Goal: Task Accomplishment & Management: Complete application form

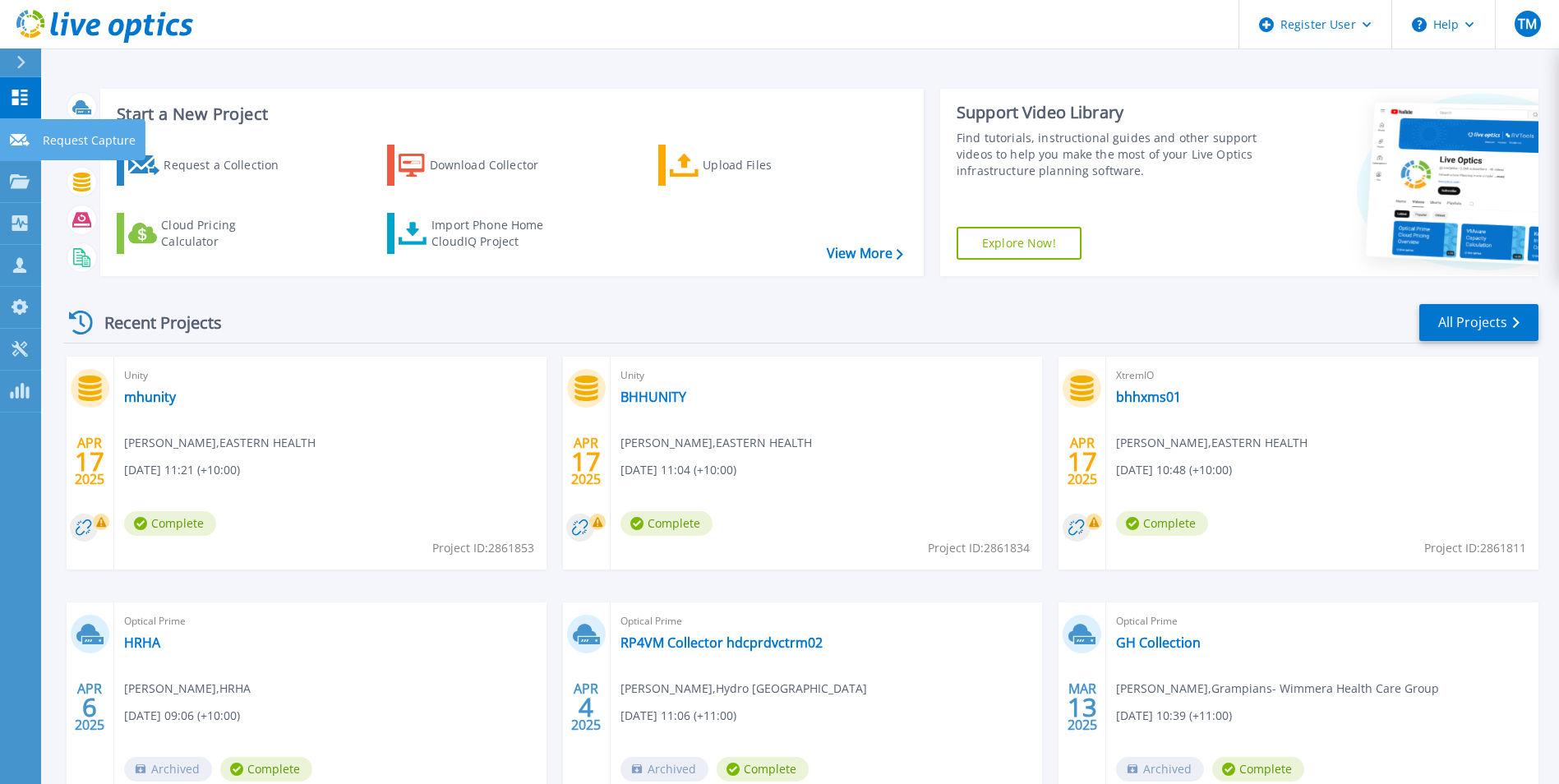
click at [73, 136] on p "Request Capture" at bounding box center [89, 140] width 93 height 43
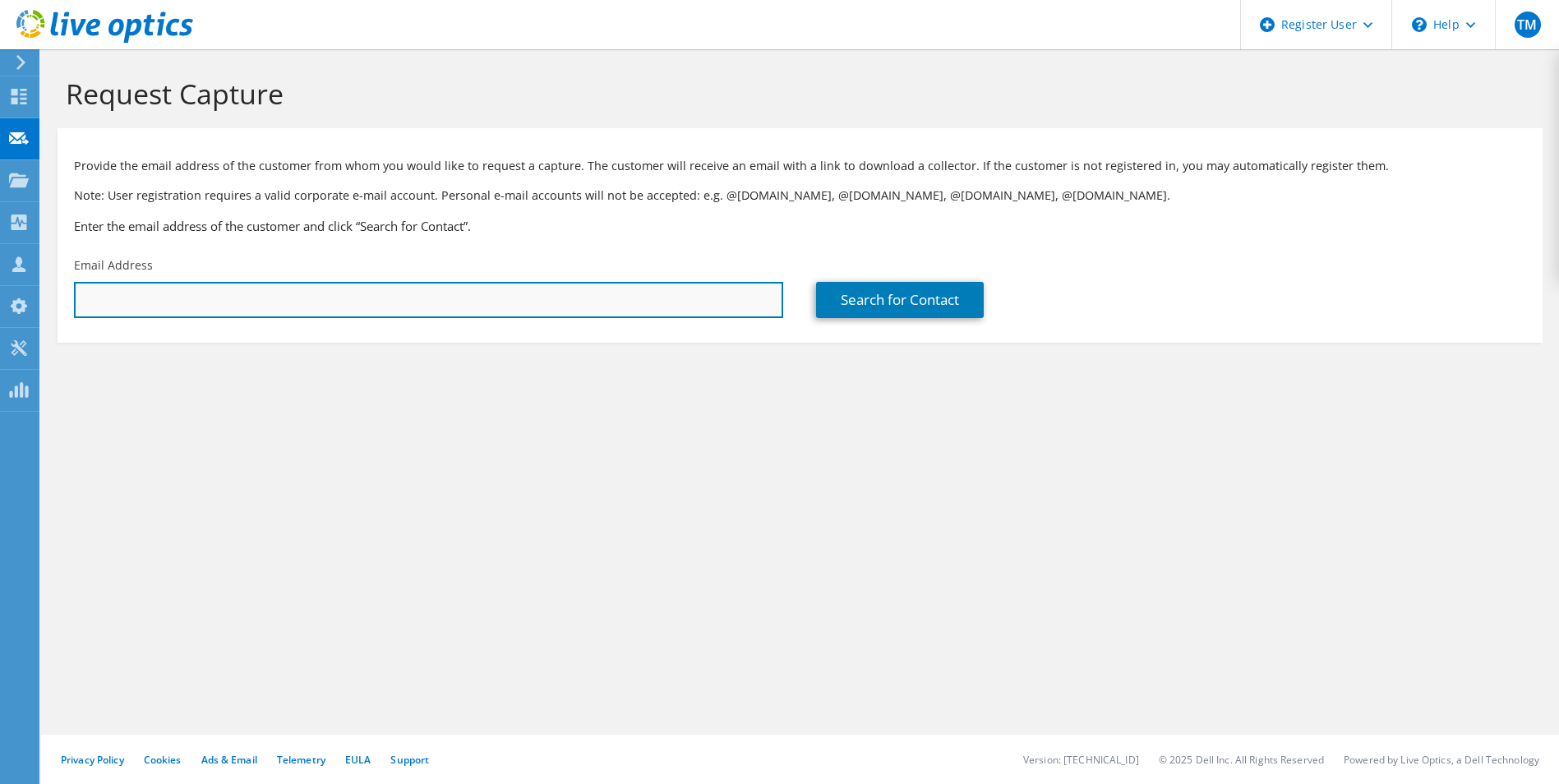
click at [202, 297] on input "text" at bounding box center [429, 300] width 710 height 37
paste input "Sam.Rogers@hrha.org.au"
type input "Sam.Rogers@hrha.org.au"
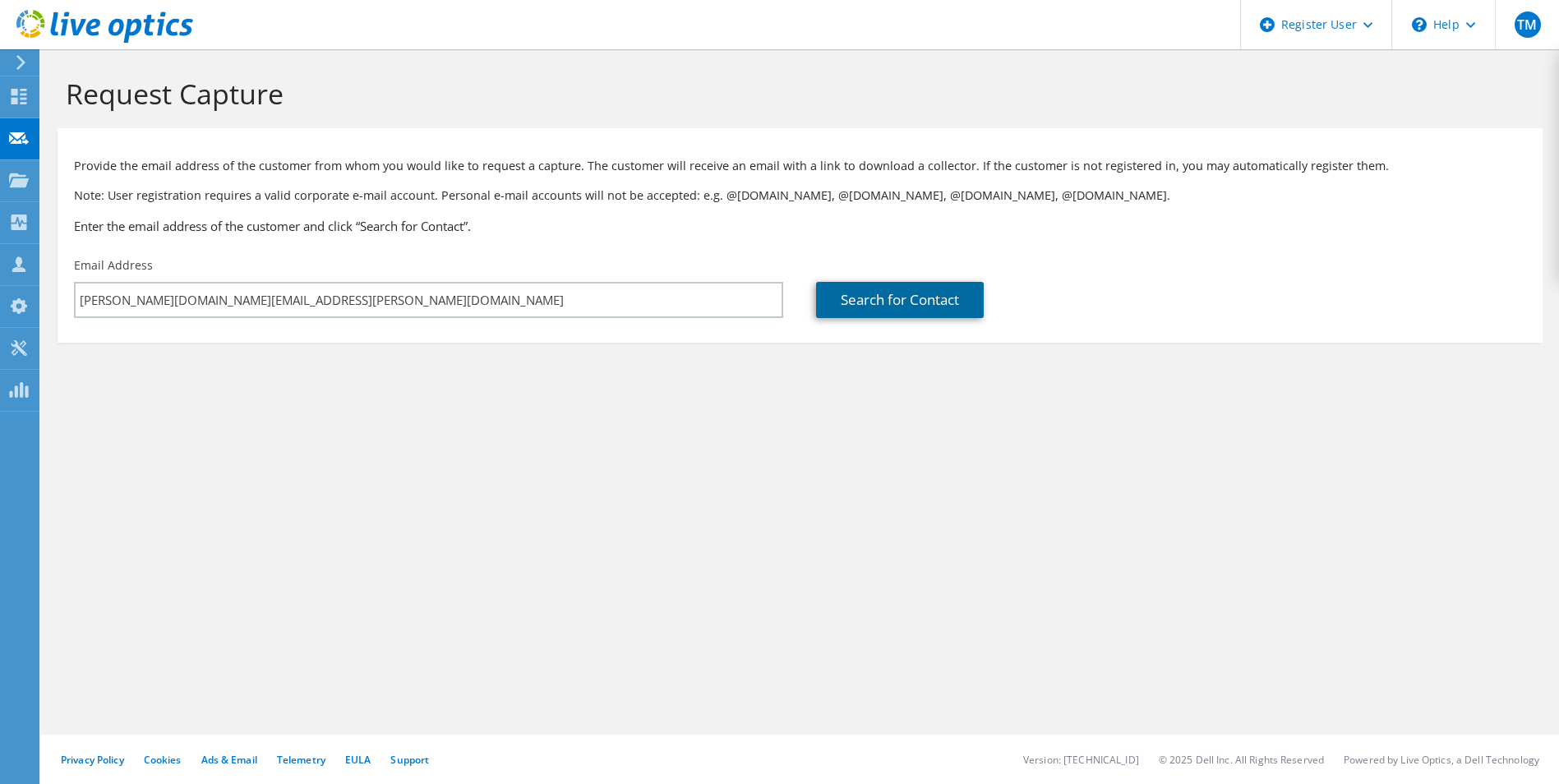
click at [870, 305] on link "Search for Contact" at bounding box center [900, 300] width 168 height 37
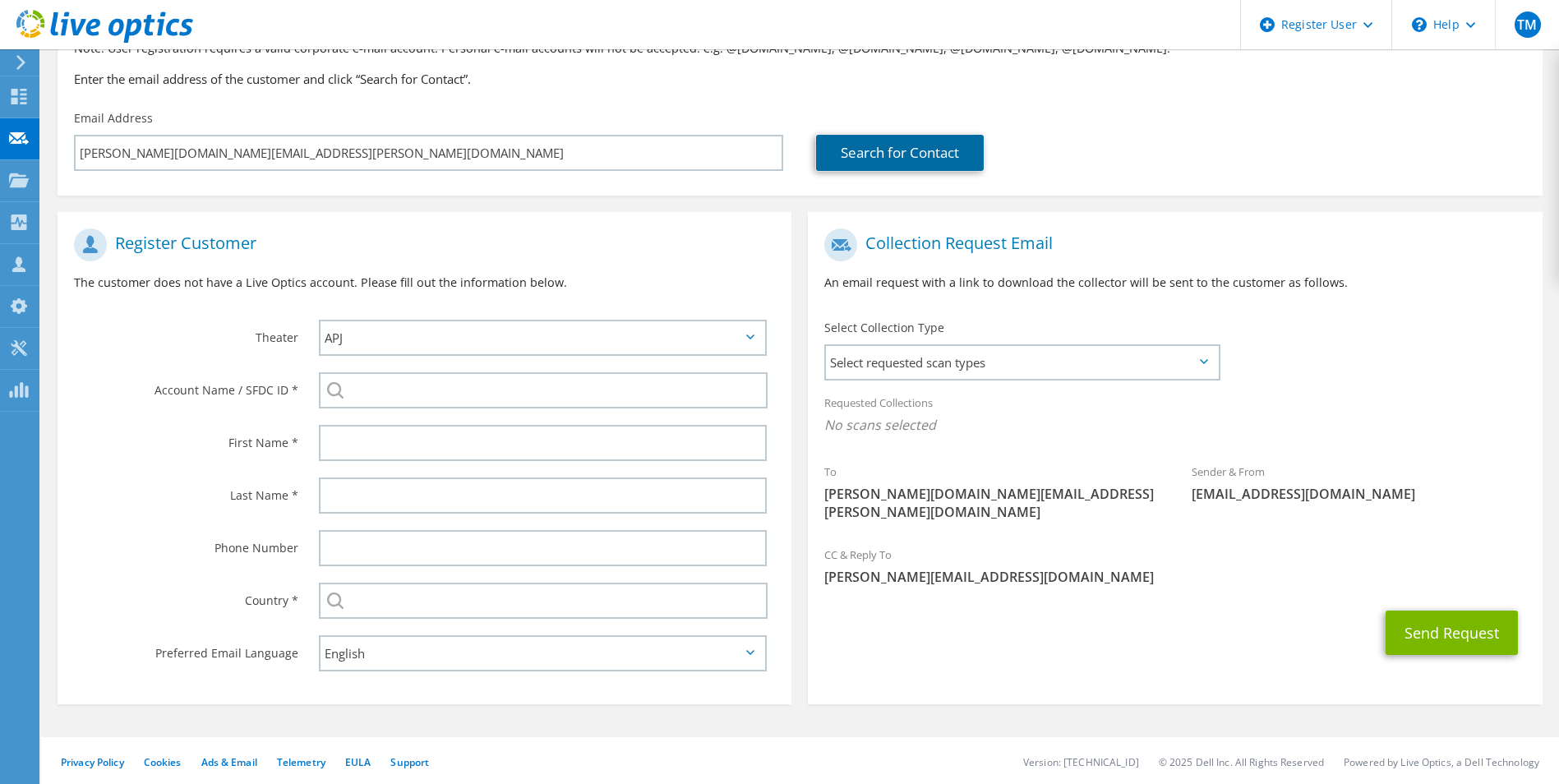
scroll to position [149, 0]
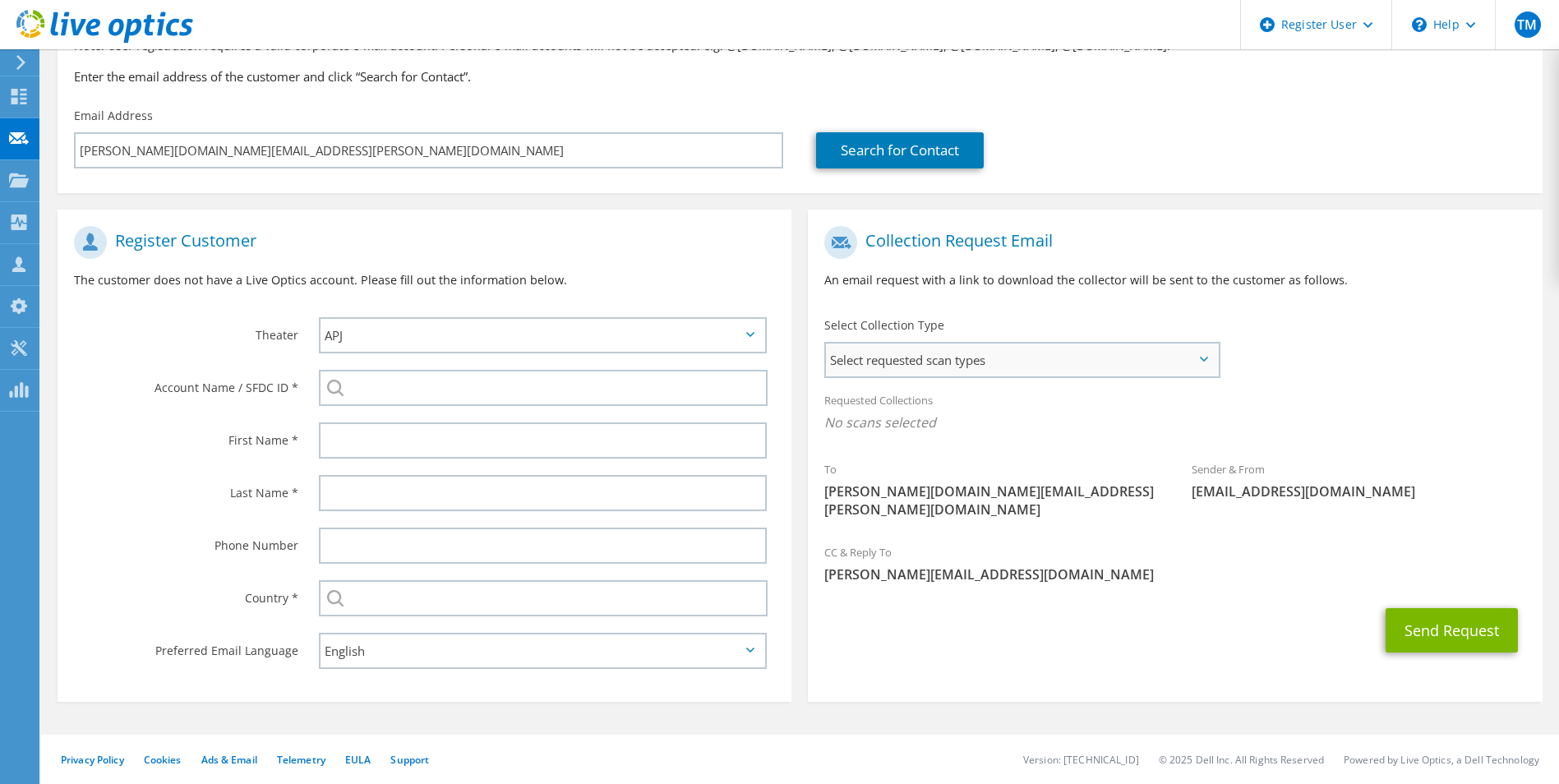
click at [1048, 362] on span "Select requested scan types" at bounding box center [1022, 360] width 391 height 33
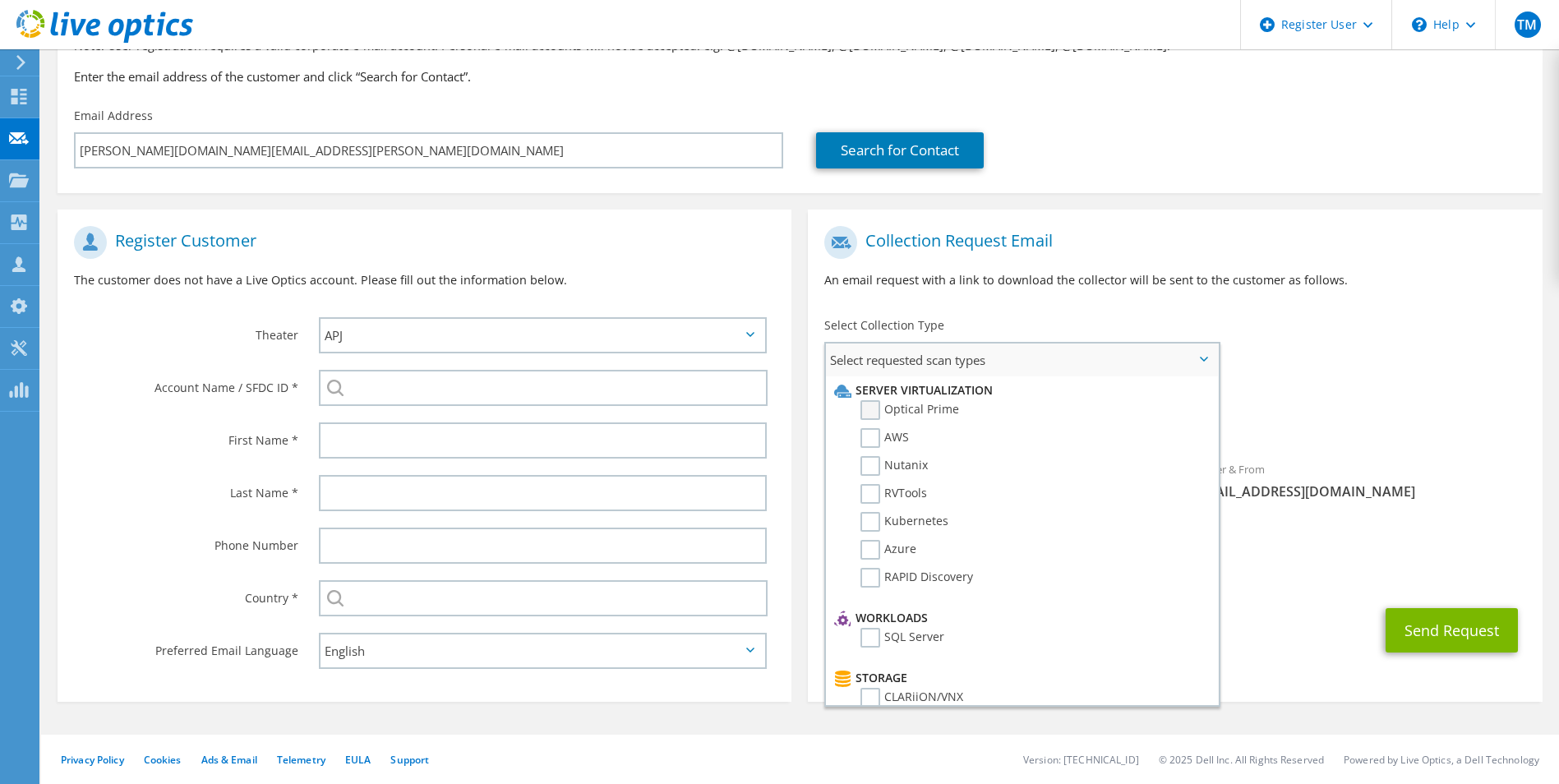
click at [922, 408] on label "Optical Prime" at bounding box center [909, 409] width 98 height 20
click at [0, 0] on input "Optical Prime" at bounding box center [0, 0] width 0 height 0
click at [1352, 385] on div "Requested Collections No scans selected Optical Prime" at bounding box center [1175, 416] width 734 height 66
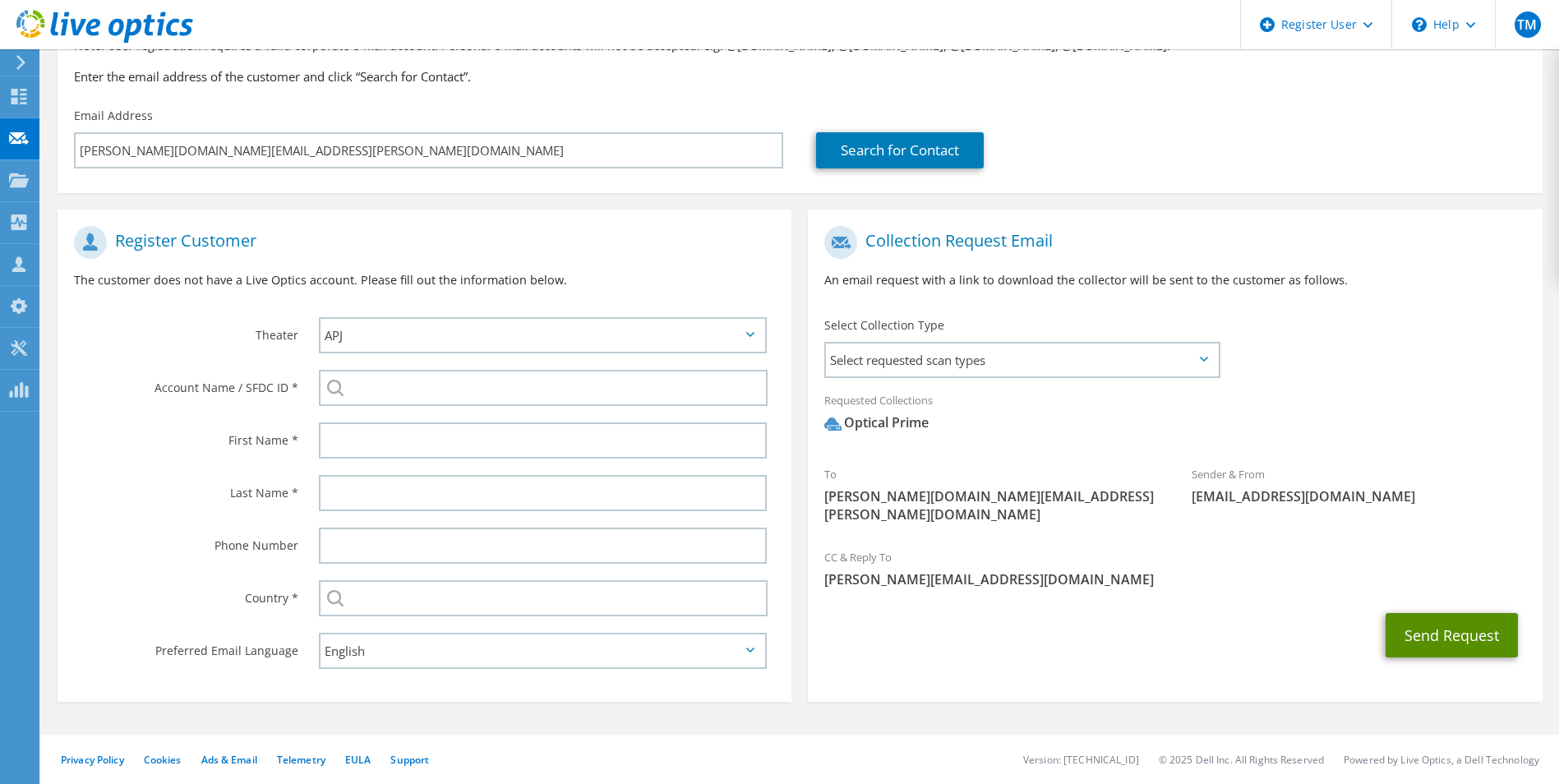
click at [1437, 615] on button "Send Request" at bounding box center [1452, 635] width 132 height 44
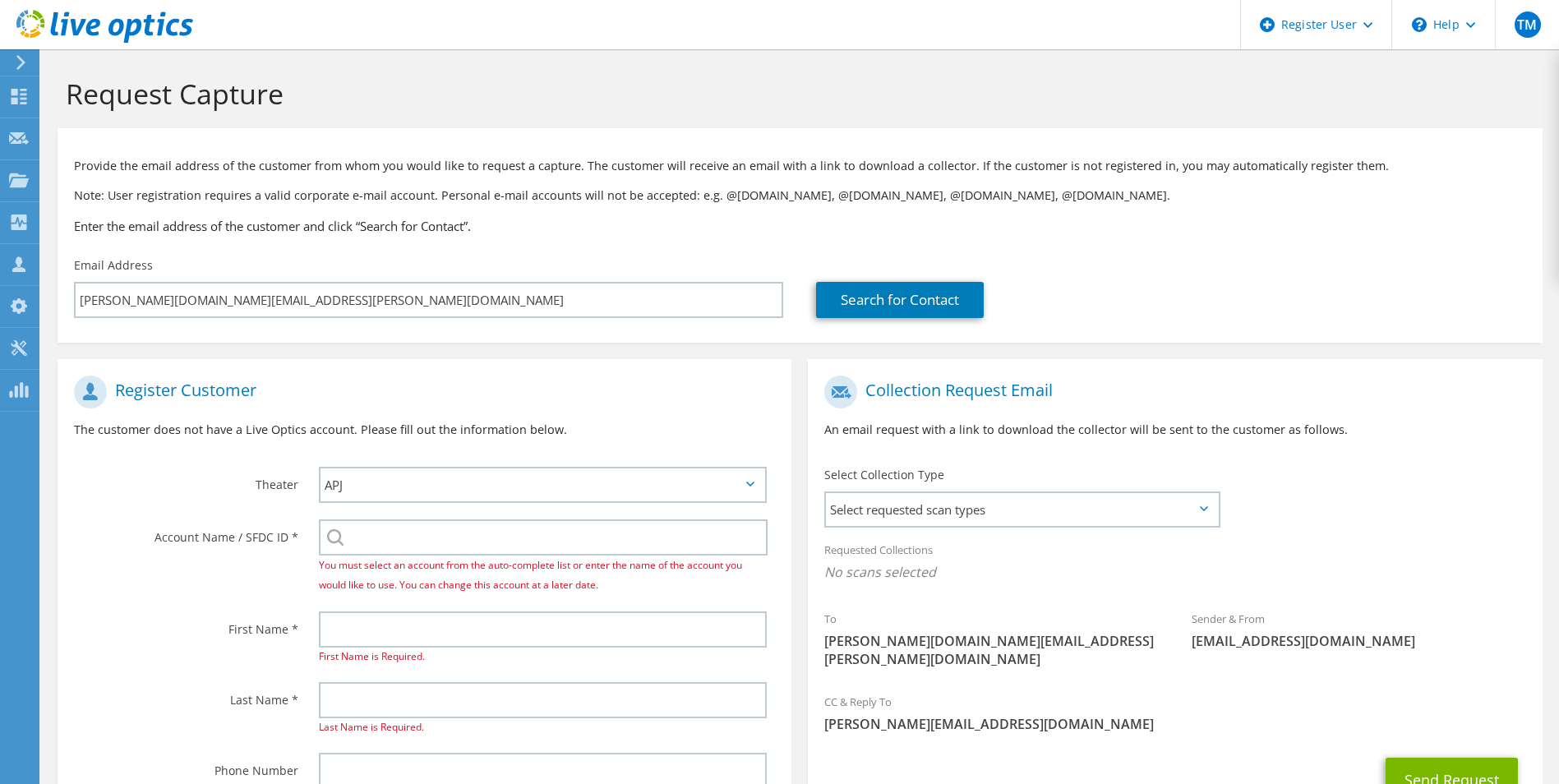
scroll to position [243, 0]
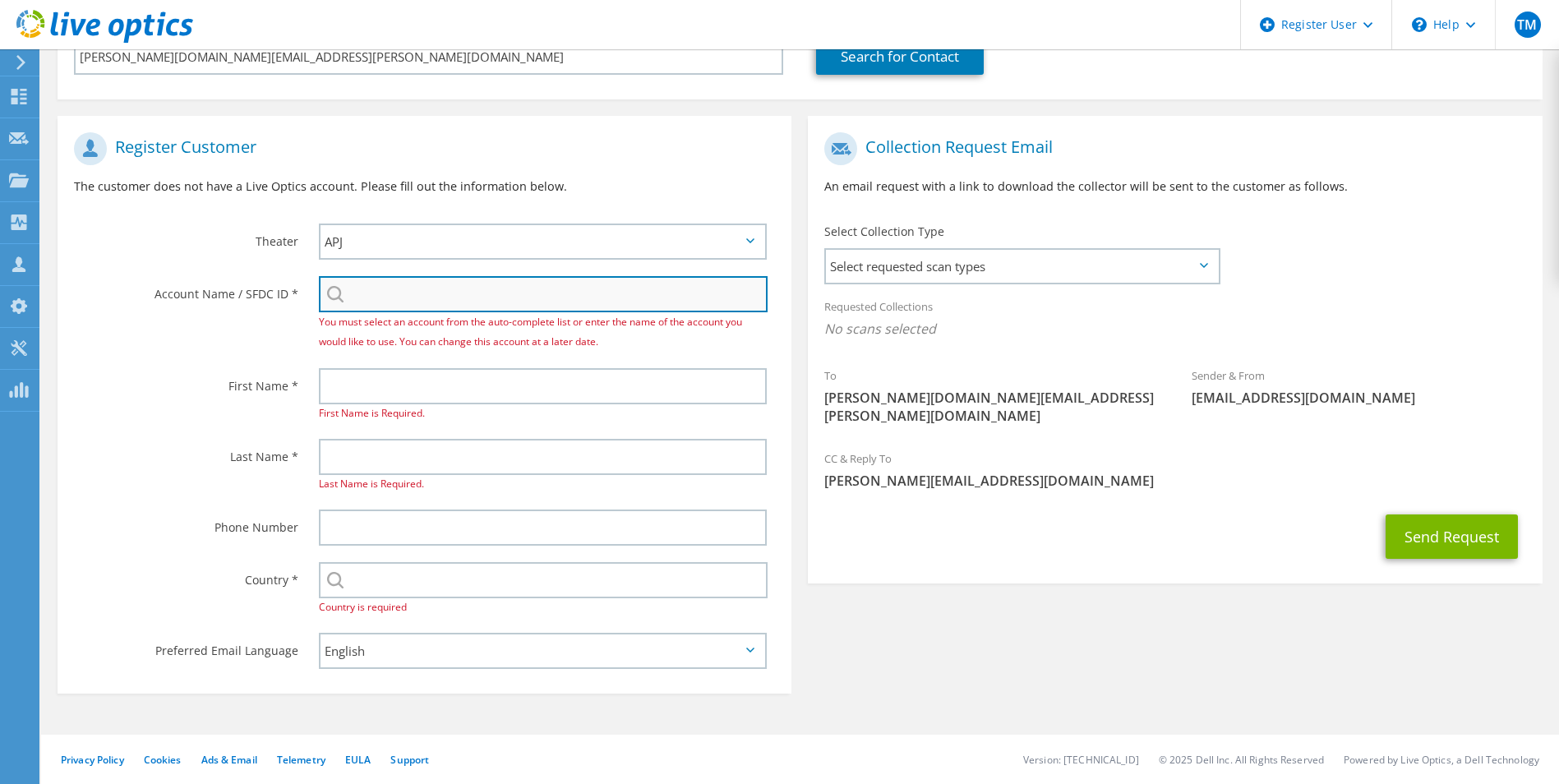
click at [397, 298] on input "search" at bounding box center [543, 295] width 450 height 37
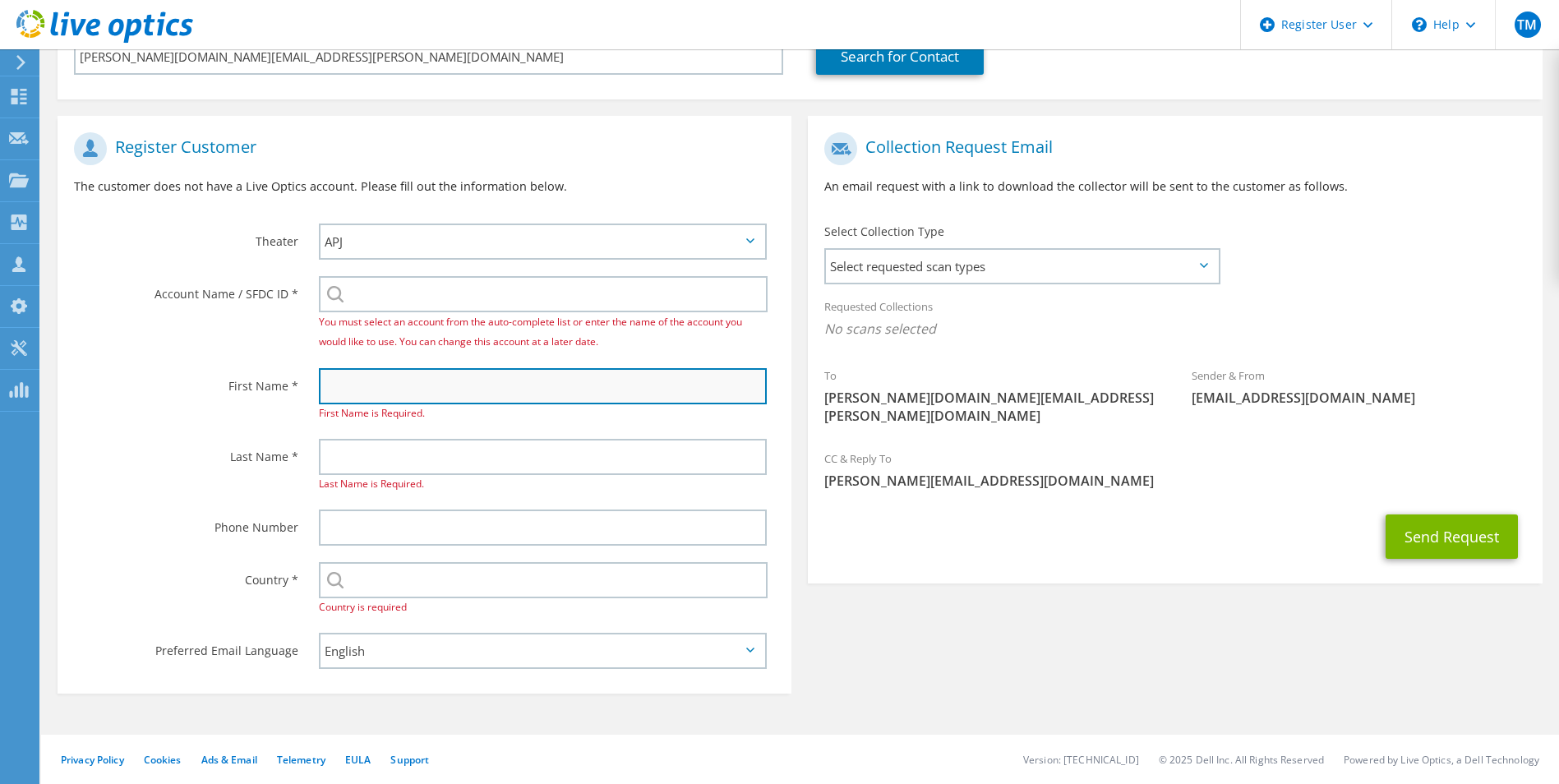
click at [387, 389] on input "text" at bounding box center [543, 386] width 449 height 37
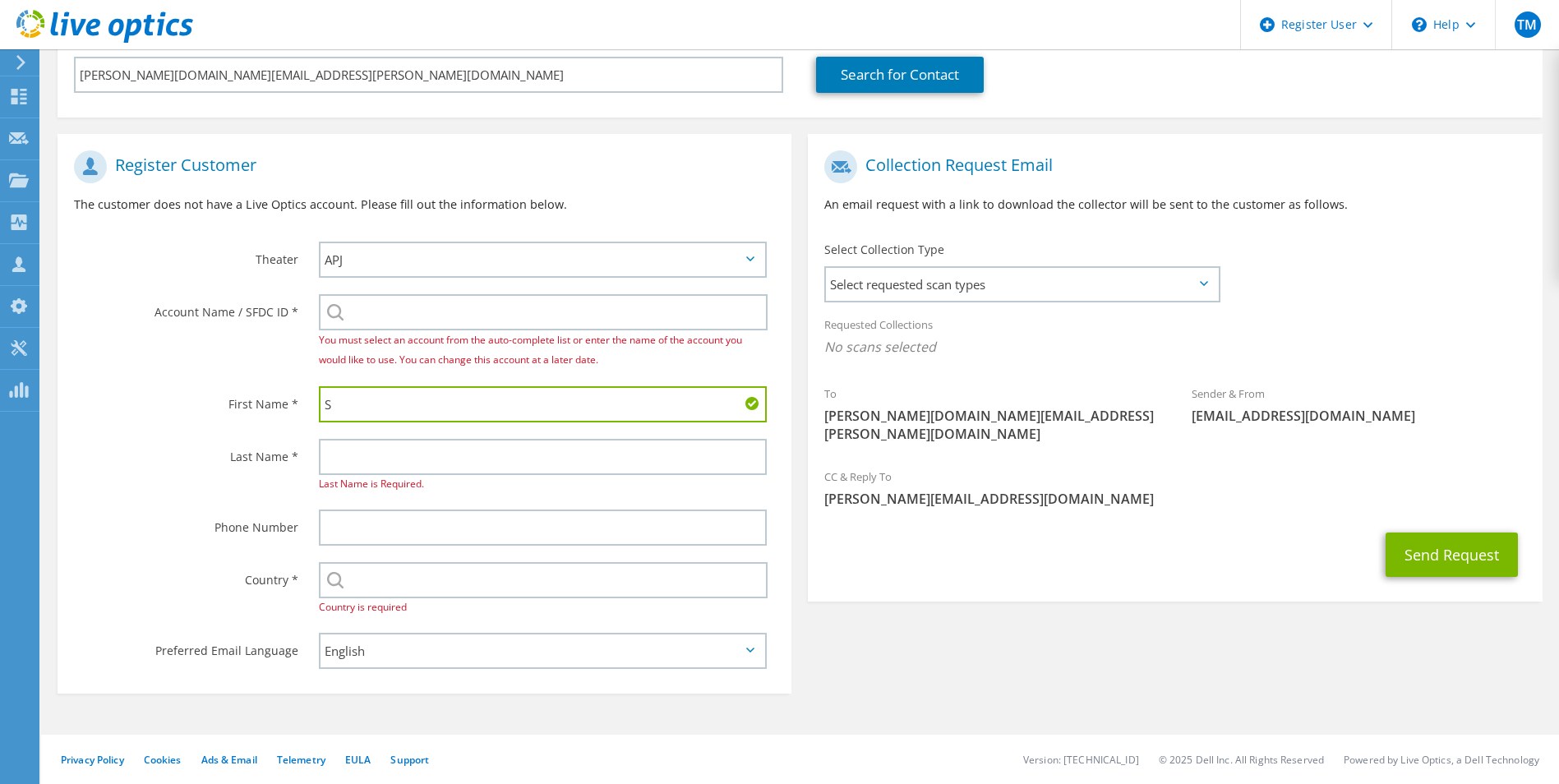
scroll to position [225, 0]
type input "[PERSON_NAME]"
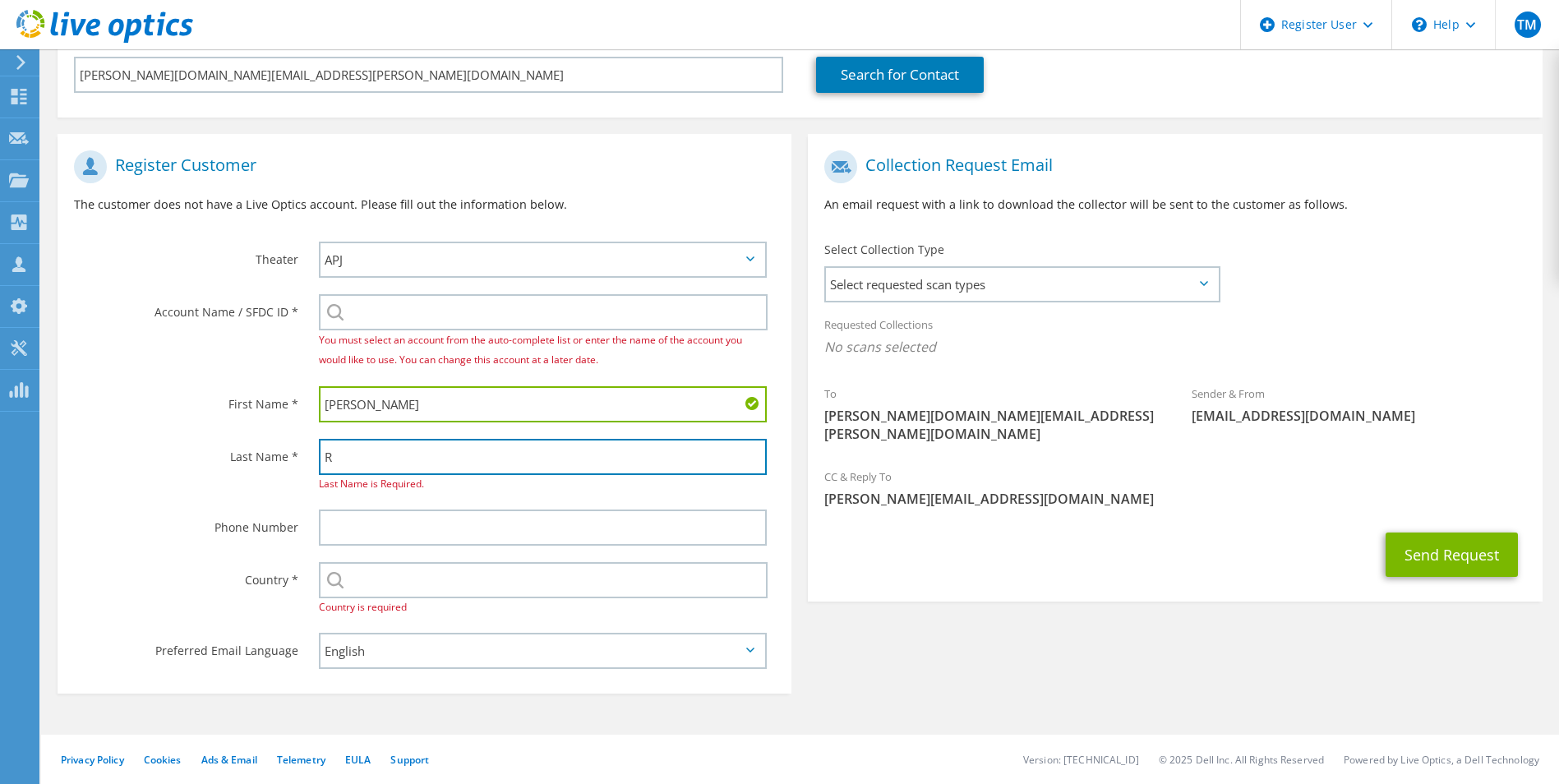
scroll to position [207, 0]
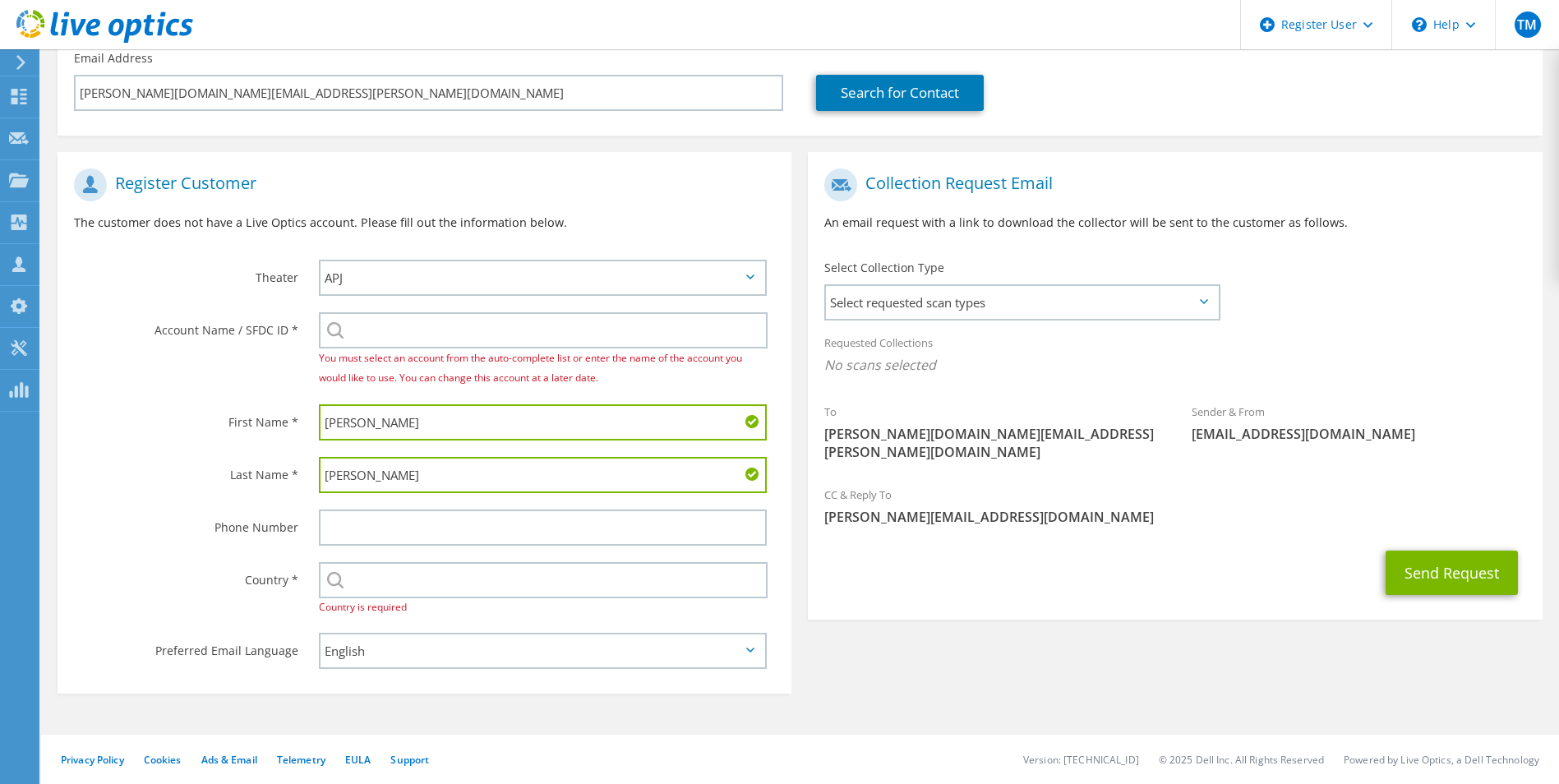
type input "[PERSON_NAME]"
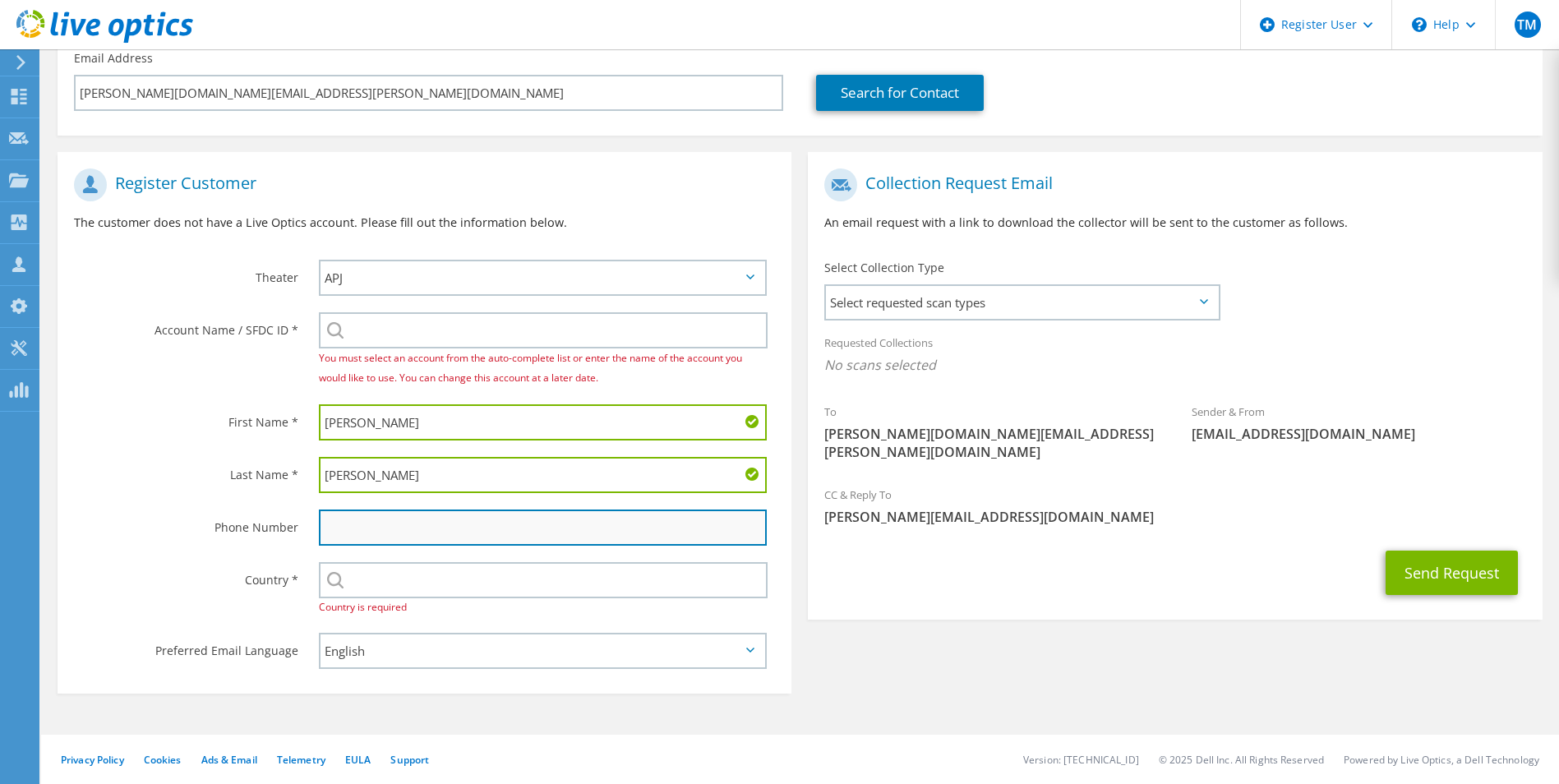
click at [403, 513] on input "text" at bounding box center [543, 528] width 449 height 37
paste input "T: 03 5825 9990 |"
click at [336, 529] on input "T: 03 5825 9990" at bounding box center [543, 528] width 449 height 37
type input "[PHONE_NUMBER]"
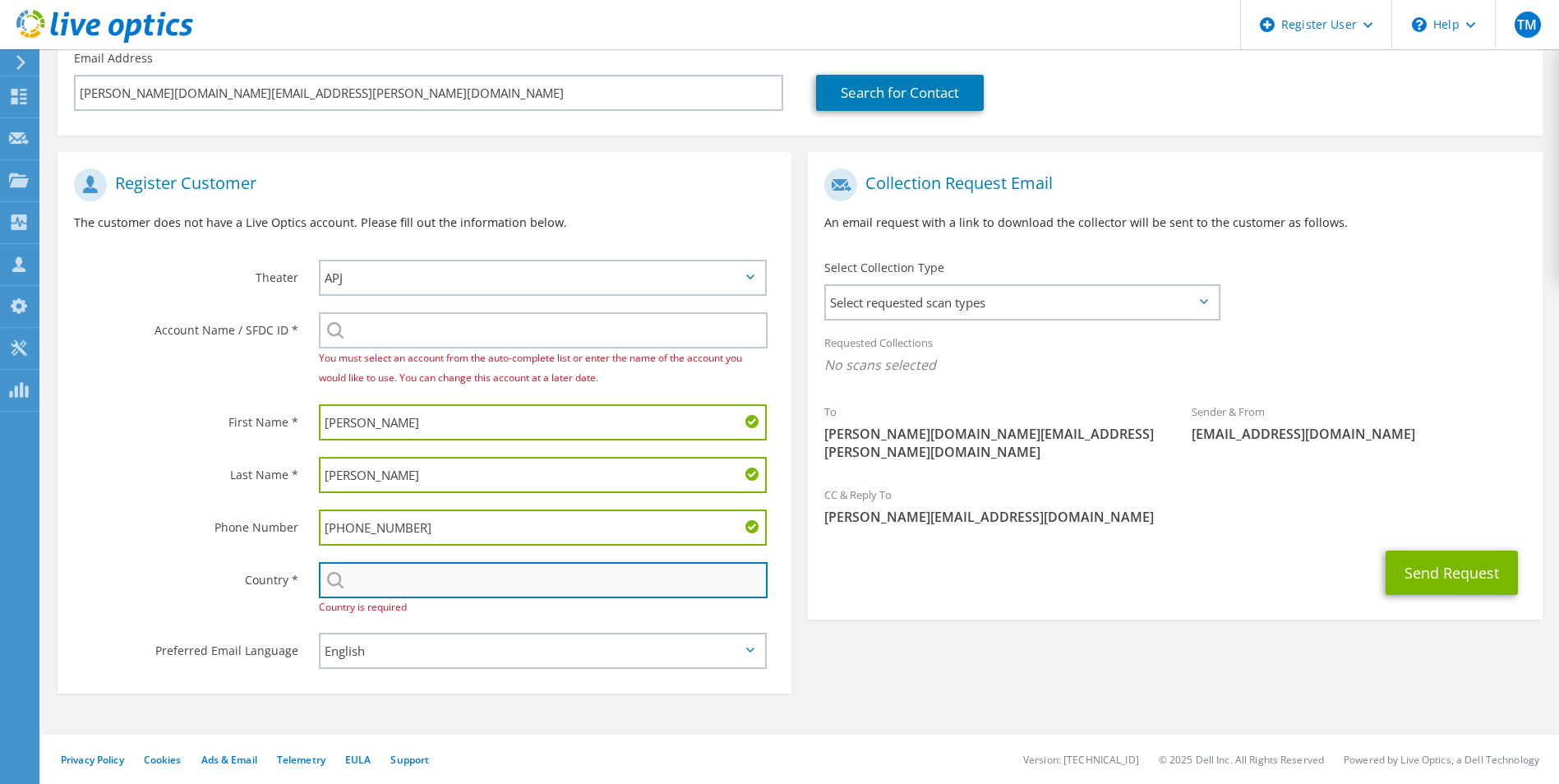
click at [354, 578] on input "text" at bounding box center [543, 581] width 450 height 37
type input "Australia"
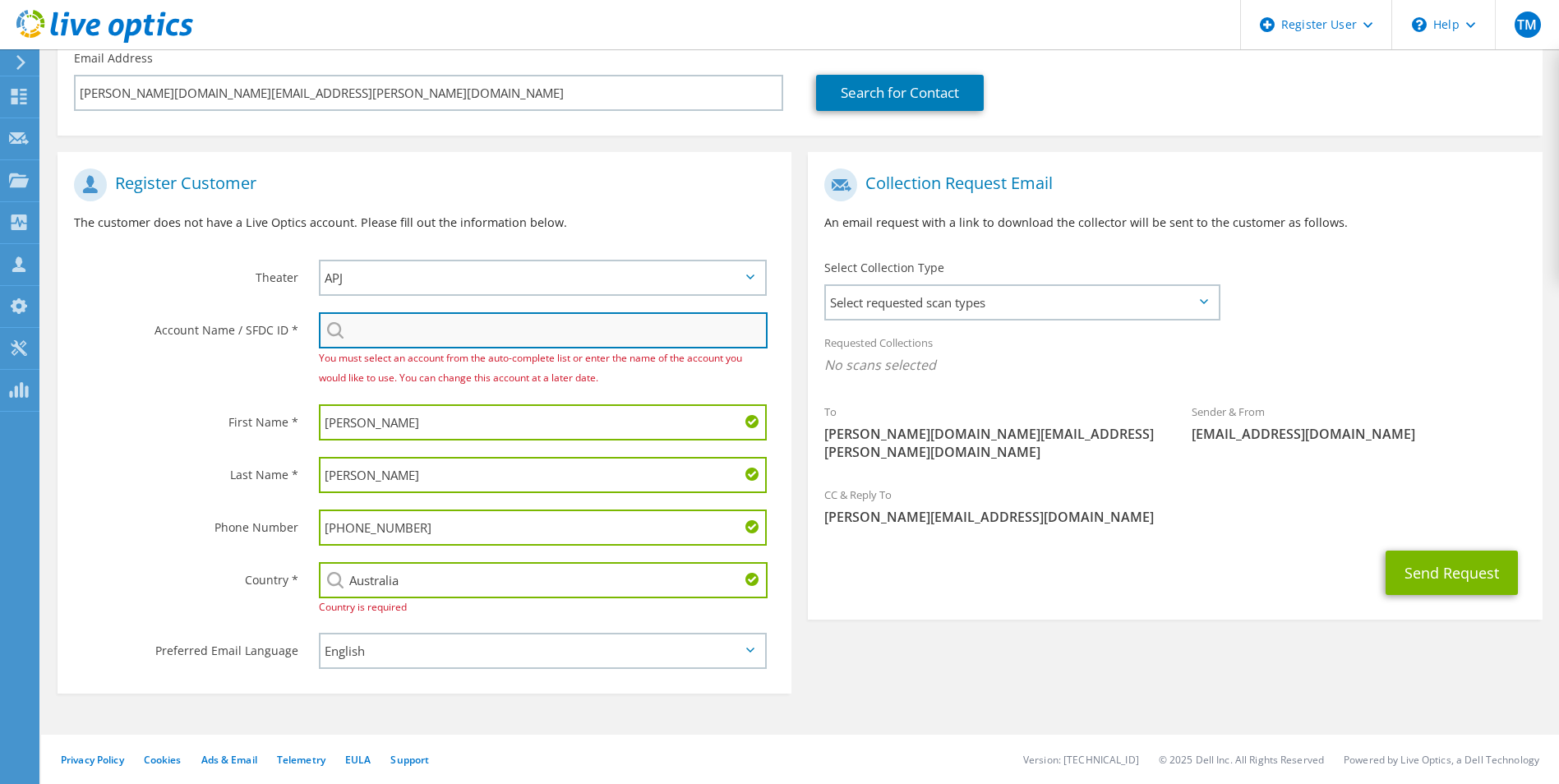
click at [461, 324] on input "search" at bounding box center [543, 330] width 450 height 37
paste input "2488726081"
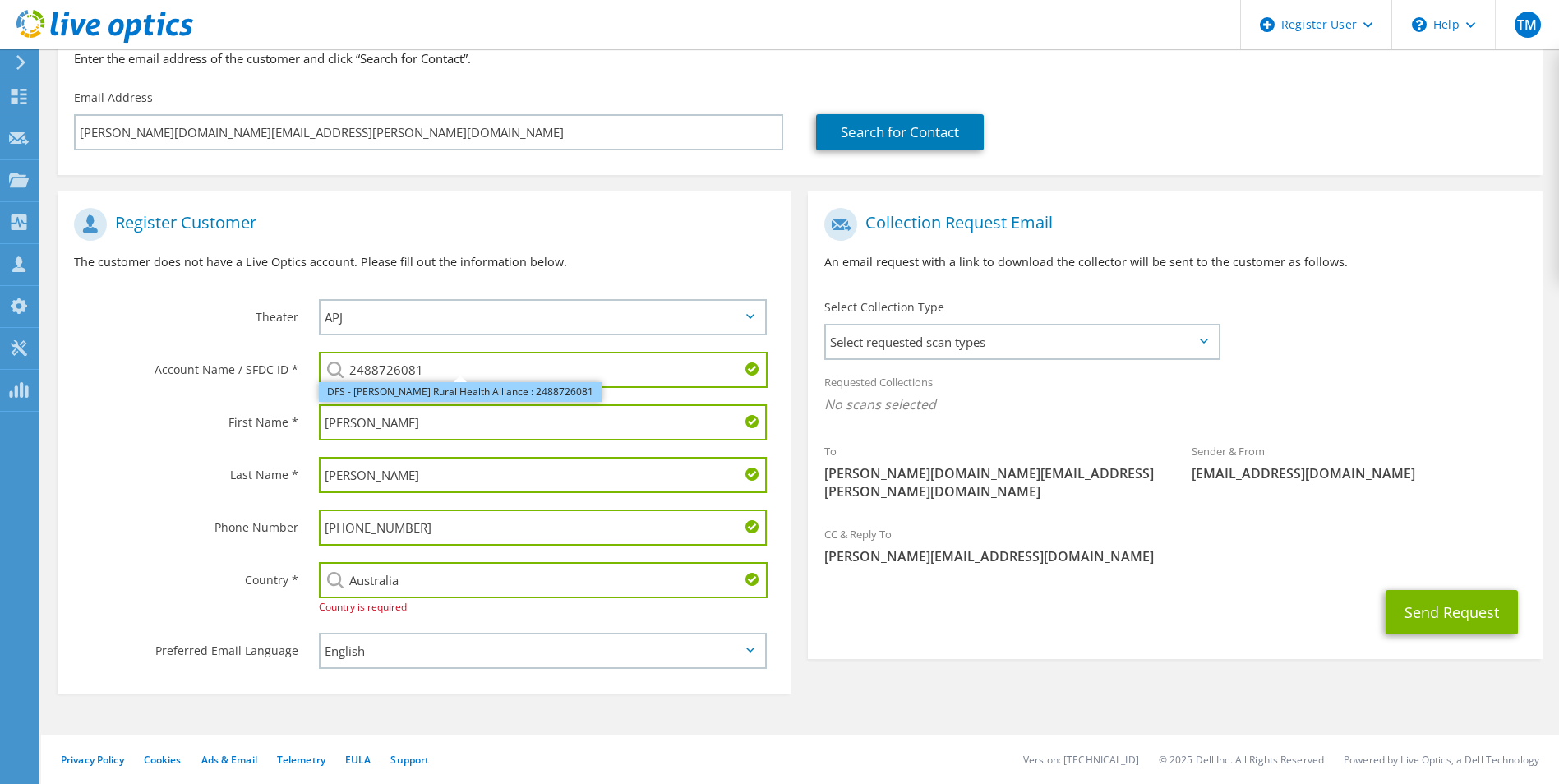
click at [382, 389] on li "DFS - [PERSON_NAME] Rural Health Alliance : 2488726081" at bounding box center [460, 392] width 283 height 20
type input "DFS - [PERSON_NAME] Rural Health Alliance : 2488726081"
click at [175, 415] on label "First Name *" at bounding box center [186, 417] width 224 height 26
click at [158, 422] on label "First Name *" at bounding box center [186, 417] width 224 height 26
click at [1207, 342] on icon at bounding box center [1203, 341] width 8 height 5
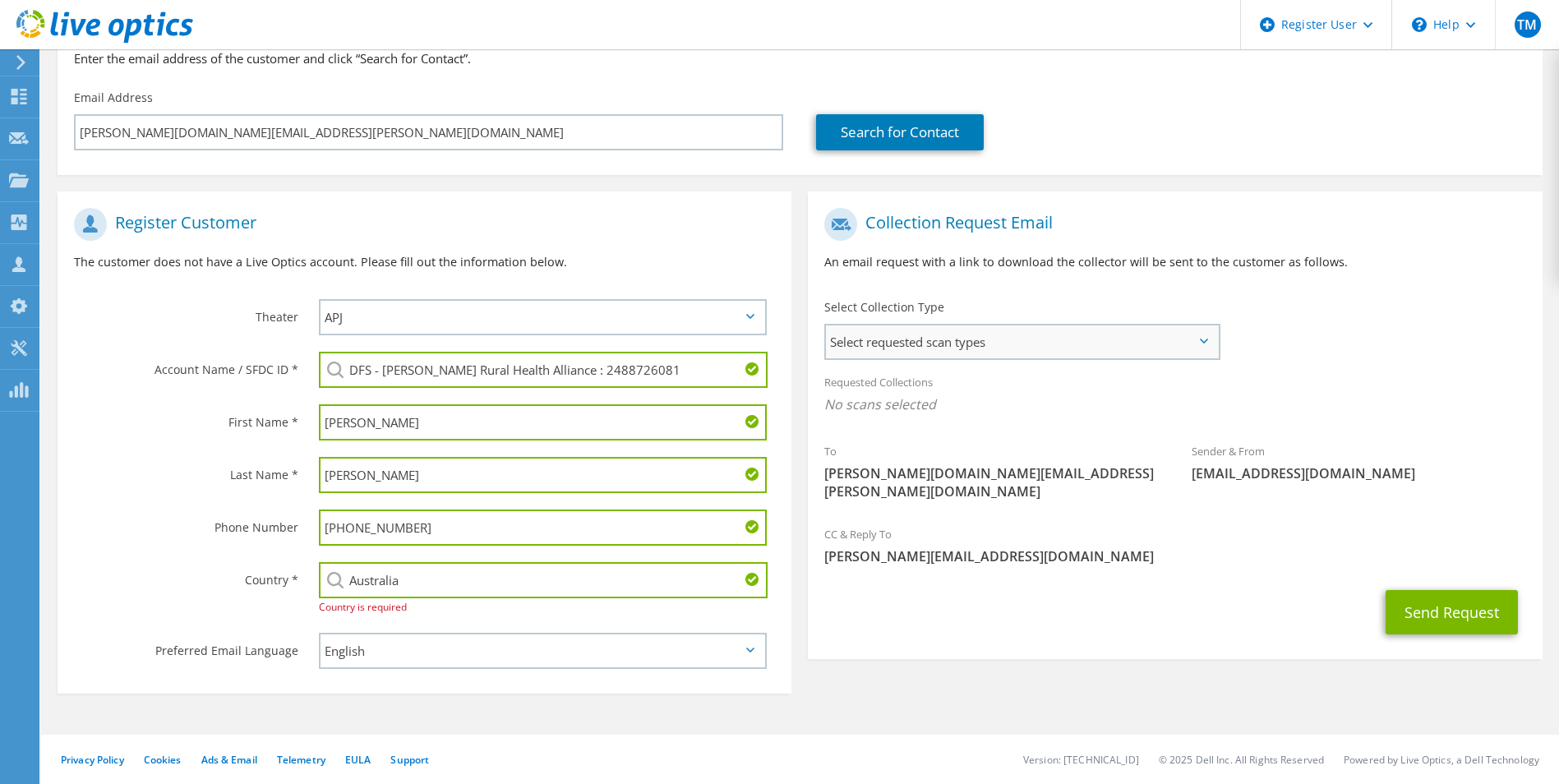
click at [1191, 343] on span "Select requested scan types" at bounding box center [1022, 342] width 391 height 33
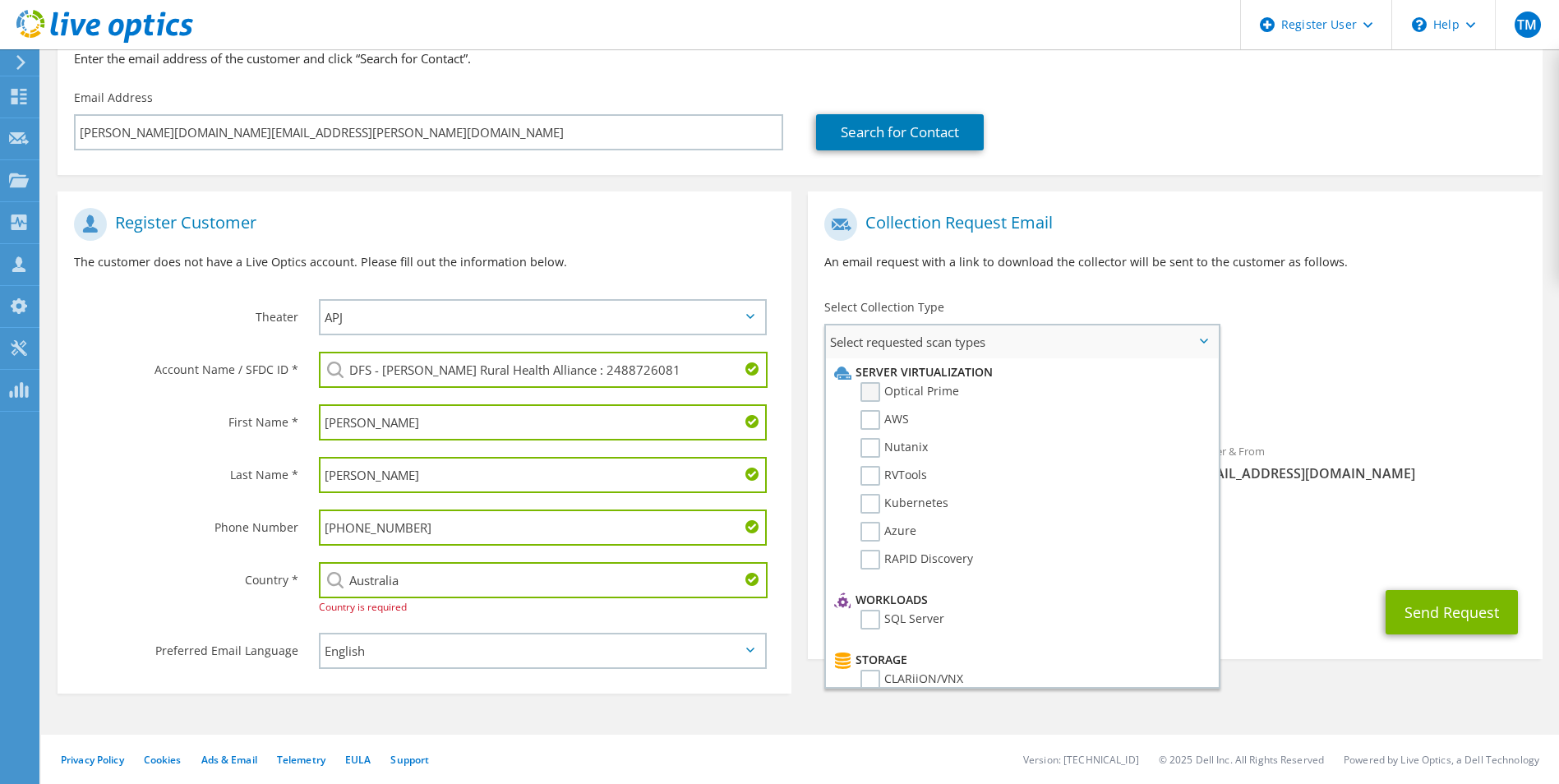
click at [903, 384] on label "Optical Prime" at bounding box center [909, 392] width 98 height 20
click at [0, 0] on input "Optical Prime" at bounding box center [0, 0] width 0 height 0
click at [1349, 380] on div "Requested Collections No scans selected Optical Prime" at bounding box center [1175, 398] width 734 height 66
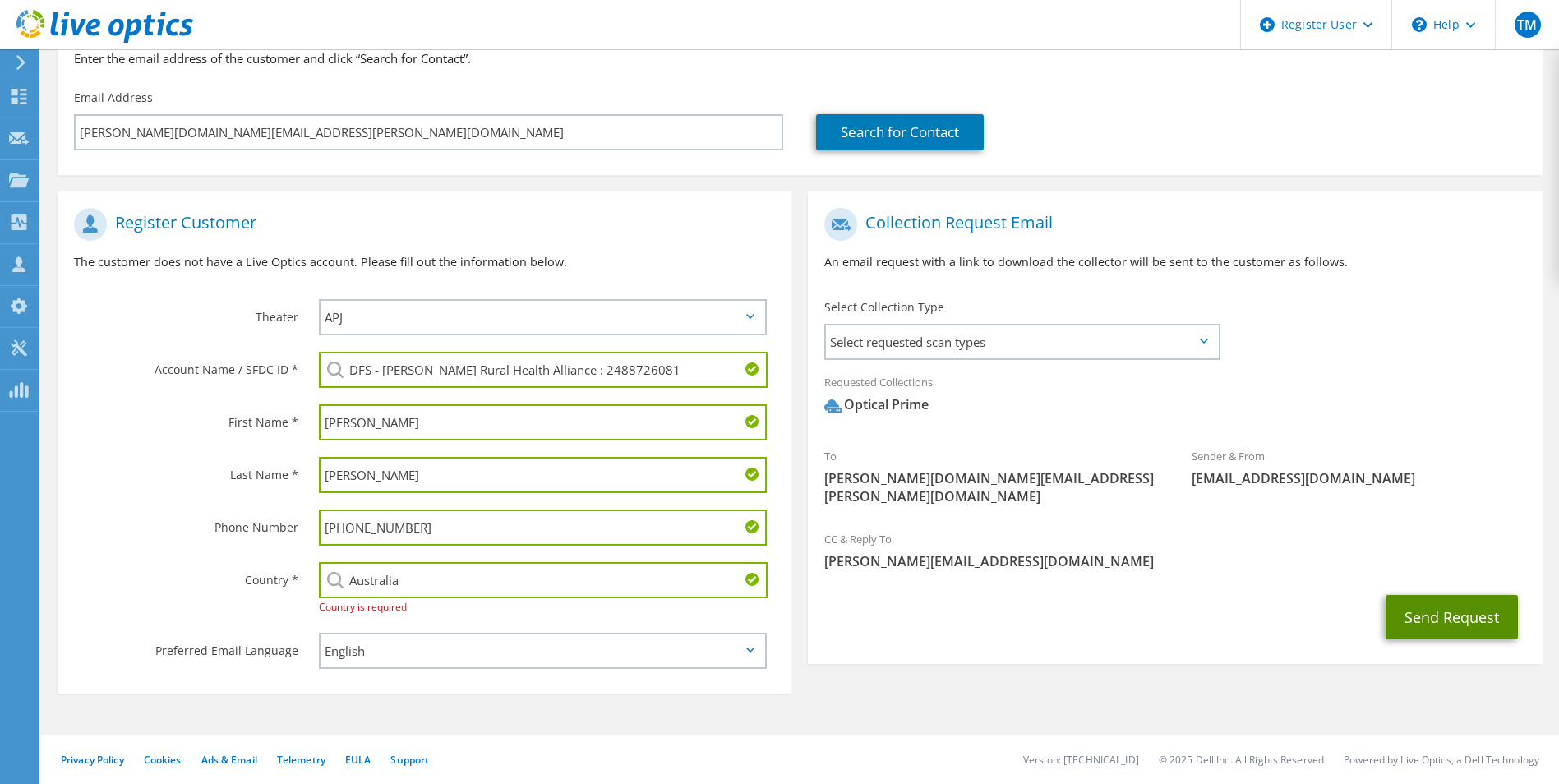
click at [1456, 600] on button "Send Request" at bounding box center [1452, 616] width 132 height 44
